Goal: Information Seeking & Learning: Find contact information

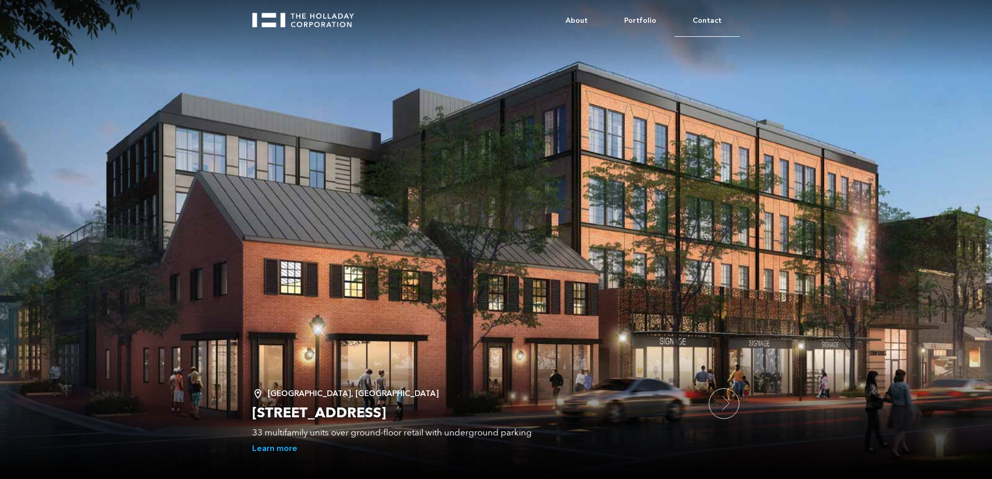
click at [704, 25] on link "Contact" at bounding box center [706, 21] width 65 height 32
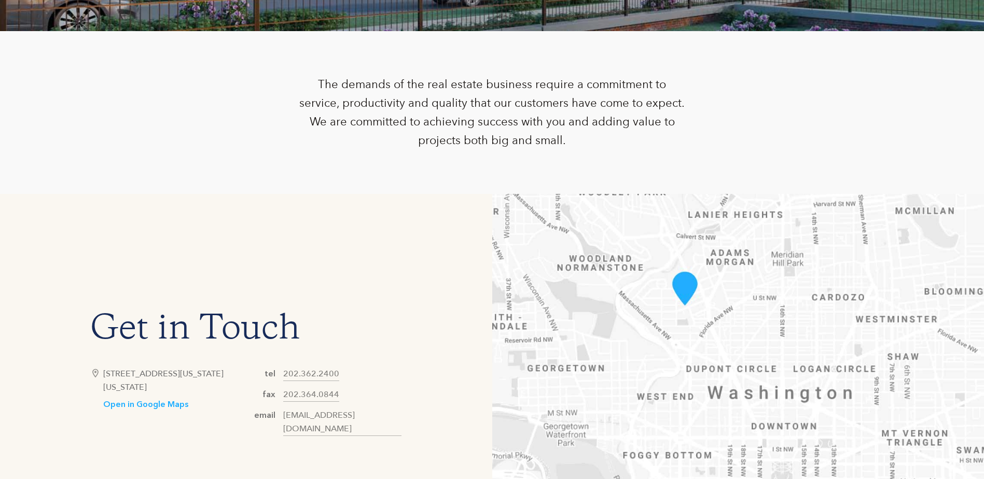
scroll to position [570, 0]
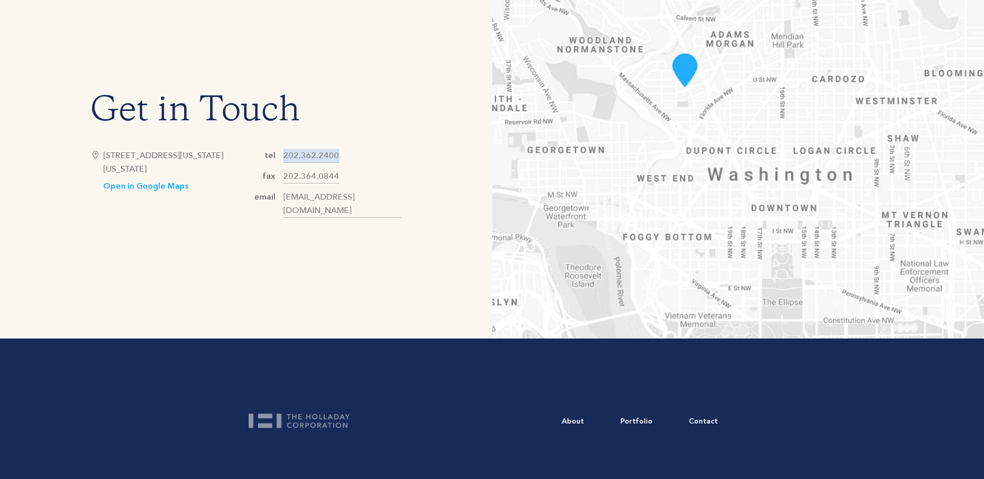
drag, startPoint x: 345, startPoint y: 164, endPoint x: 282, endPoint y: 162, distance: 63.3
click at [282, 162] on div "tel [PHONE_NUMBER] fax [PHONE_NUMBER] email [EMAIL_ADDRESS][DOMAIN_NAME]" at bounding box center [324, 183] width 156 height 69
copy link "202.362.2400"
